Goal: Information Seeking & Learning: Understand process/instructions

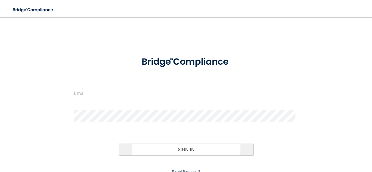
type input "[EMAIL_ADDRESS][DOMAIN_NAME]"
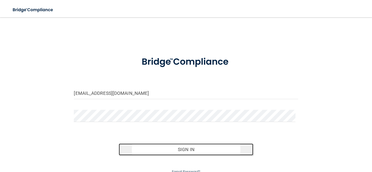
click at [156, 149] on button "Sign In" at bounding box center [186, 150] width 135 height 12
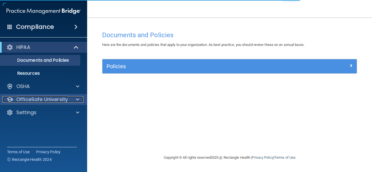
click at [37, 98] on p "OfficeSafe University" at bounding box center [42, 99] width 52 height 7
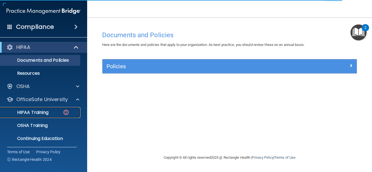
click at [53, 109] on link "HIPAA Training" at bounding box center [38, 112] width 86 height 11
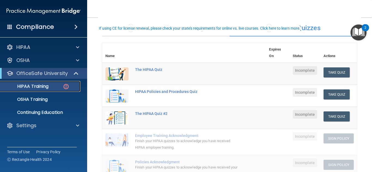
scroll to position [27, 0]
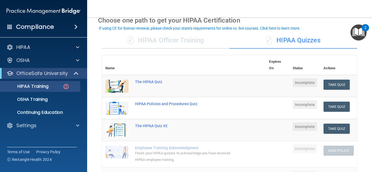
click at [130, 48] on div "✓ HIPAA Officer Training" at bounding box center [166, 40] width 128 height 16
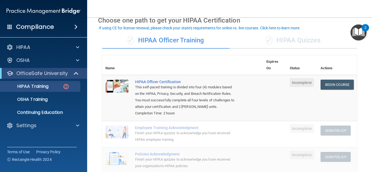
scroll to position [54, 0]
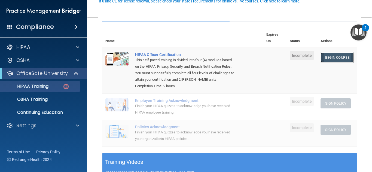
click at [332, 57] on link "Begin Course" at bounding box center [337, 58] width 33 height 10
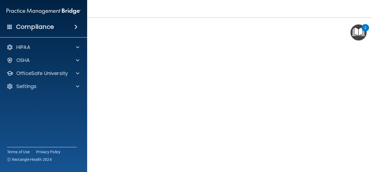
scroll to position [28, 0]
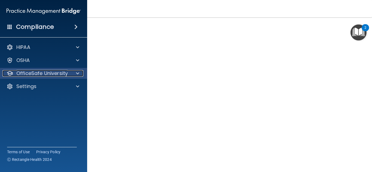
click at [43, 75] on p "OfficeSafe University" at bounding box center [42, 73] width 52 height 7
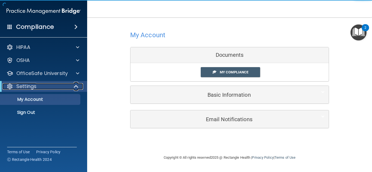
click at [75, 86] on span at bounding box center [76, 86] width 5 height 7
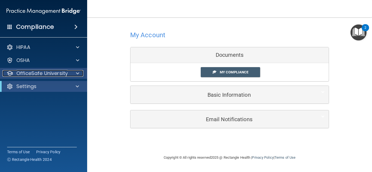
click at [68, 70] on div "OfficeSafe University" at bounding box center [36, 73] width 68 height 7
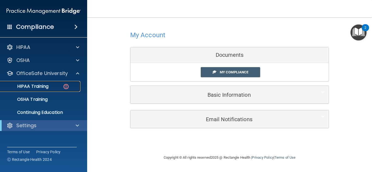
click at [61, 83] on link "HIPAA Training" at bounding box center [38, 86] width 86 height 11
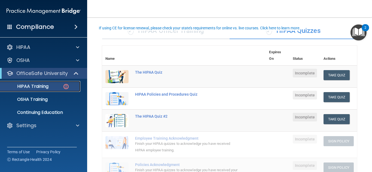
scroll to position [27, 0]
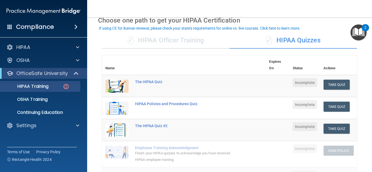
click at [176, 44] on div "✓ HIPAA Officer Training" at bounding box center [166, 40] width 128 height 16
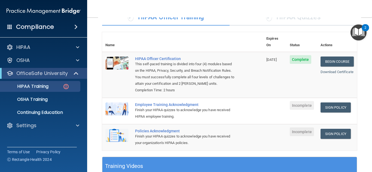
scroll to position [109, 0]
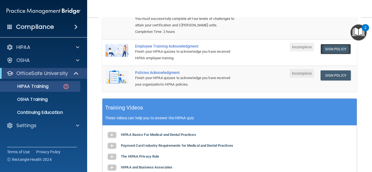
click at [331, 51] on link "Sign Policy" at bounding box center [336, 49] width 30 height 10
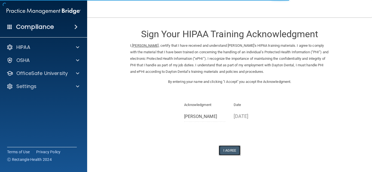
click at [222, 154] on button "I Agree" at bounding box center [230, 151] width 22 height 10
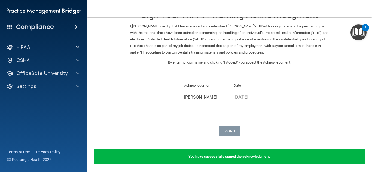
scroll to position [40, 0]
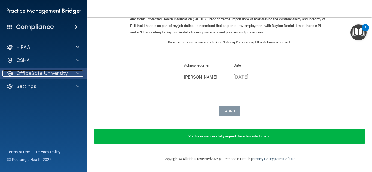
click at [53, 75] on p "OfficeSafe University" at bounding box center [42, 73] width 52 height 7
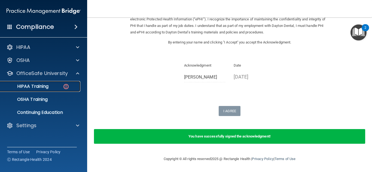
click at [56, 86] on div "HIPAA Training" at bounding box center [41, 86] width 74 height 5
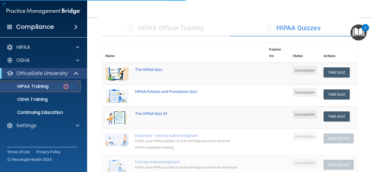
scroll to position [225, 0]
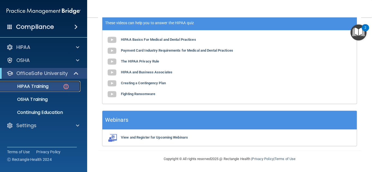
click at [38, 86] on p "HIPAA Training" at bounding box center [26, 86] width 45 height 5
click at [62, 86] on div "HIPAA Training" at bounding box center [41, 86] width 74 height 5
click at [56, 86] on div "HIPAA Training" at bounding box center [41, 86] width 74 height 5
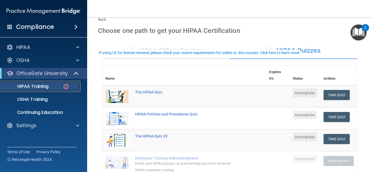
scroll to position [0, 0]
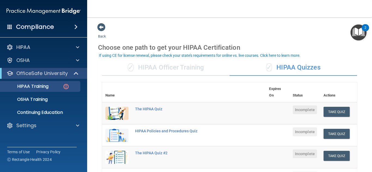
click at [190, 70] on div "✓ HIPAA Officer Training" at bounding box center [166, 68] width 128 height 16
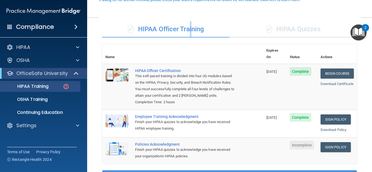
scroll to position [109, 0]
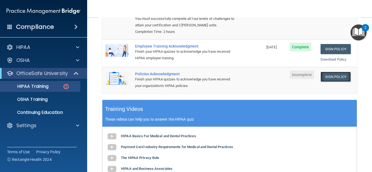
click at [330, 78] on link "Sign Policy" at bounding box center [336, 77] width 30 height 10
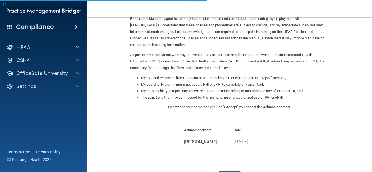
scroll to position [77, 0]
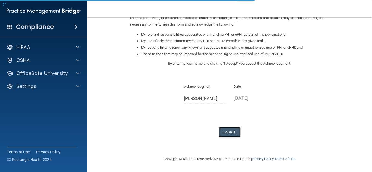
click at [233, 135] on button "I Agree" at bounding box center [230, 133] width 22 height 10
click at [224, 131] on button "I Agree" at bounding box center [230, 133] width 22 height 10
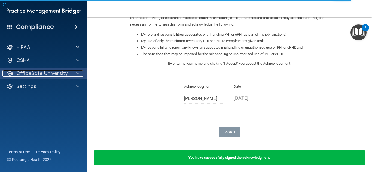
click at [54, 73] on p "OfficeSafe University" at bounding box center [42, 73] width 52 height 7
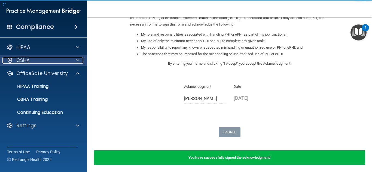
click at [49, 63] on div "OSHA" at bounding box center [36, 60] width 68 height 7
